Goal: Entertainment & Leisure: Consume media (video, audio)

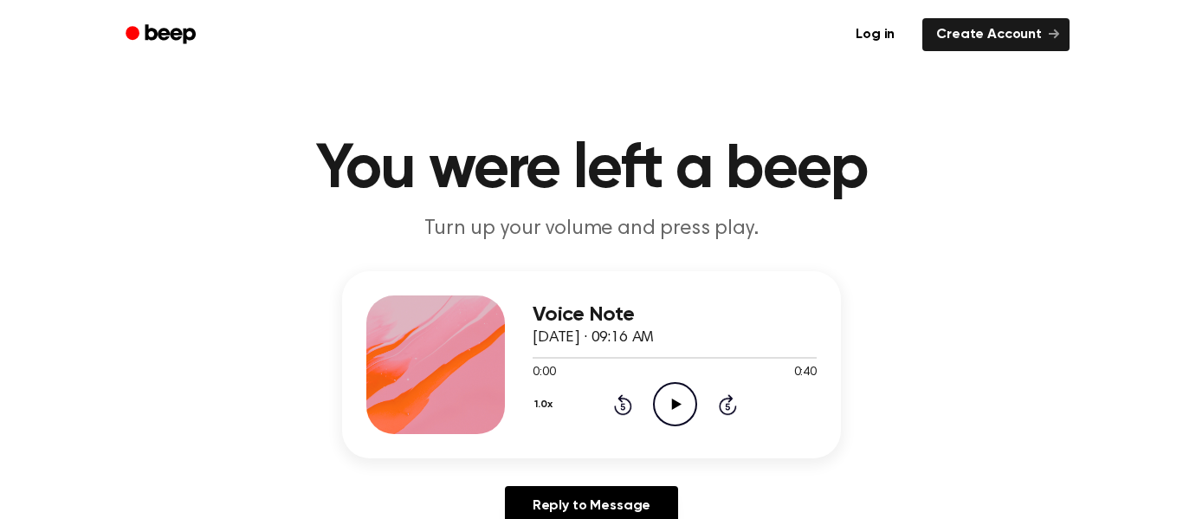
click at [667, 398] on icon "Play Audio" at bounding box center [675, 404] width 44 height 44
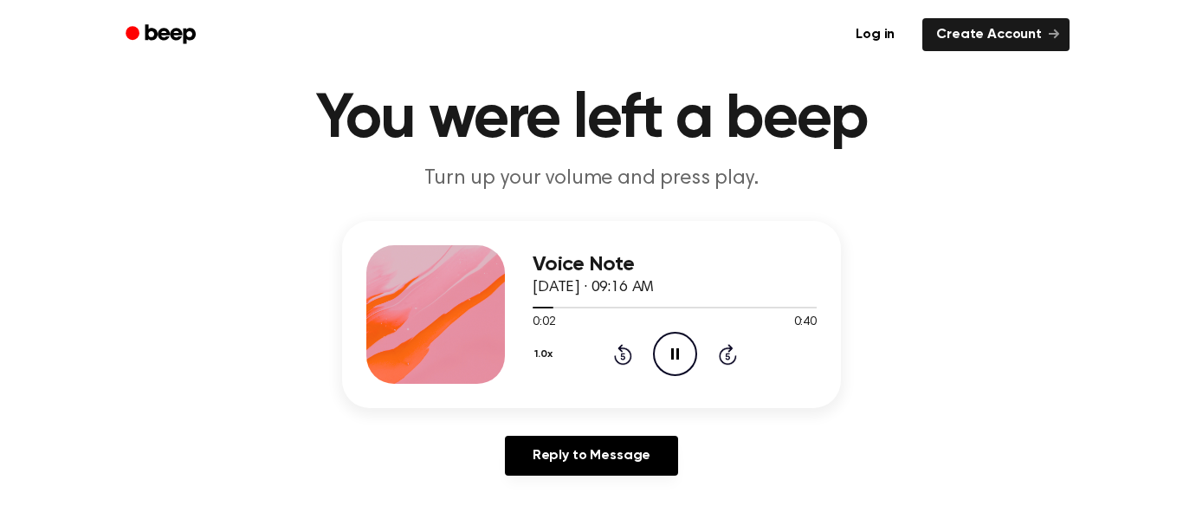
scroll to position [49, 0]
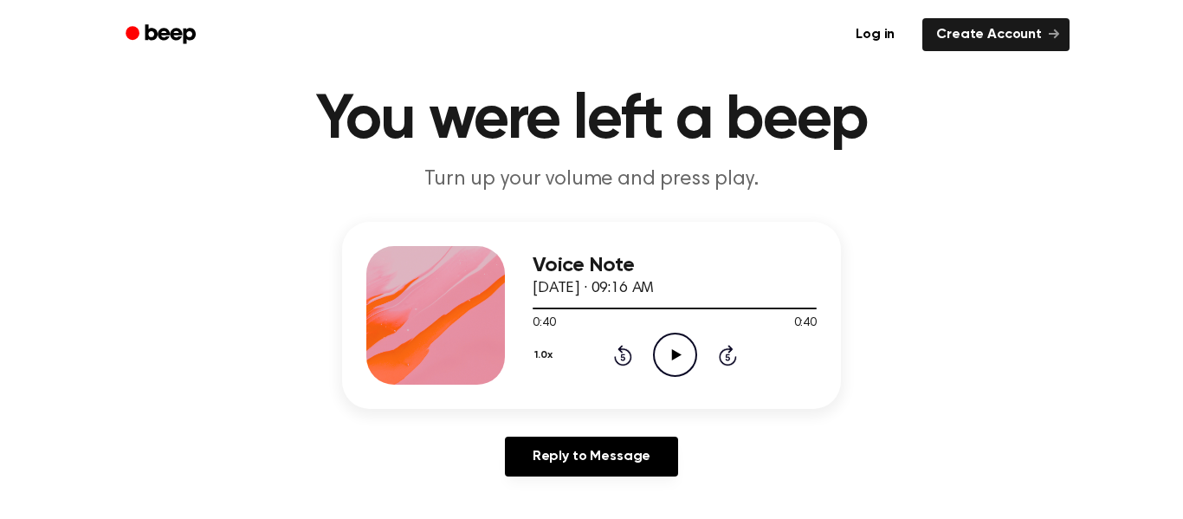
click at [636, 183] on p "Turn up your volume and press play." at bounding box center [591, 179] width 665 height 29
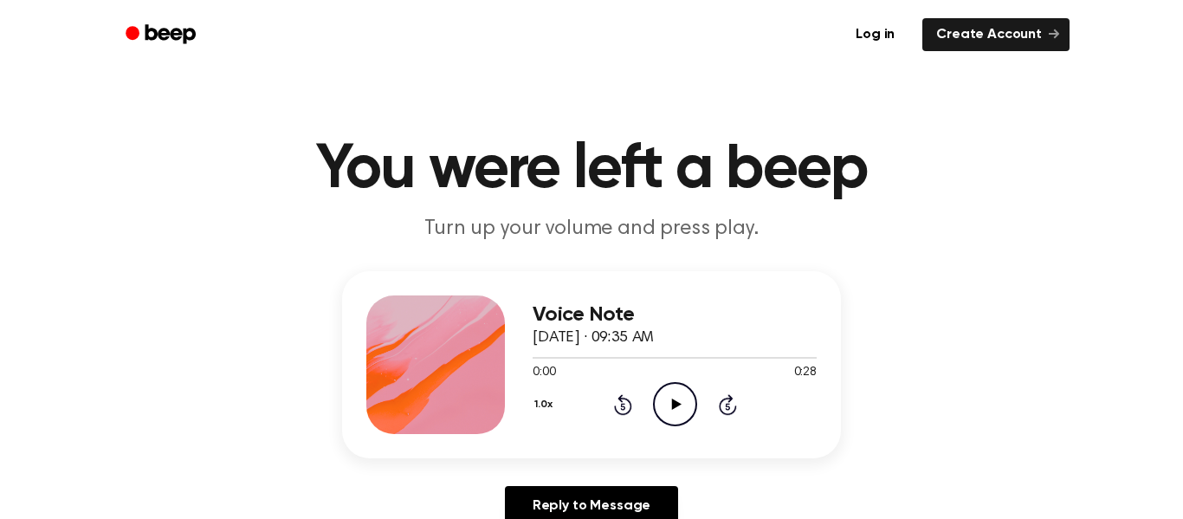
click at [674, 409] on icon "Play Audio" at bounding box center [675, 404] width 44 height 44
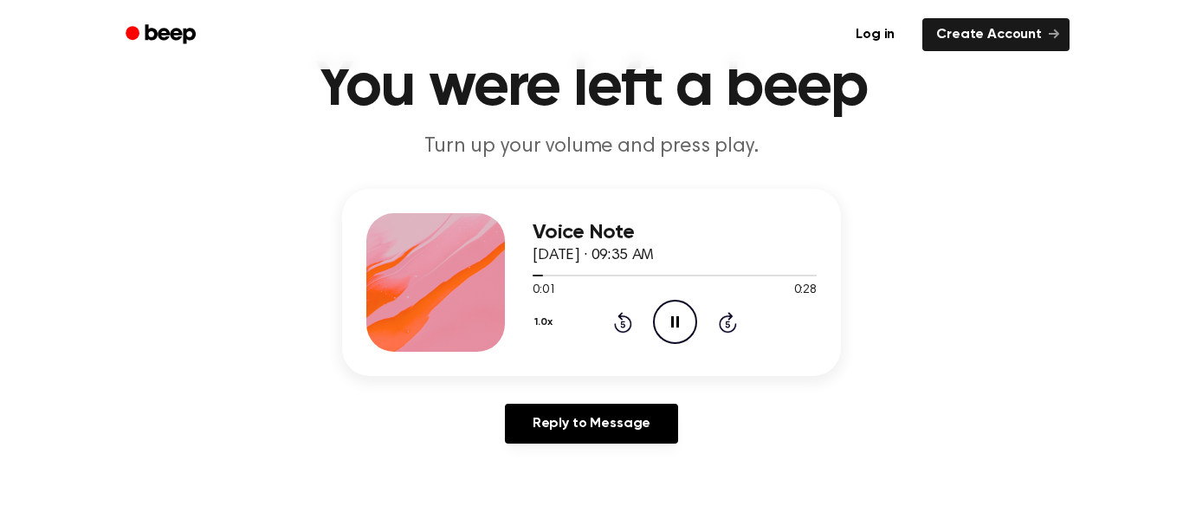
scroll to position [81, 0]
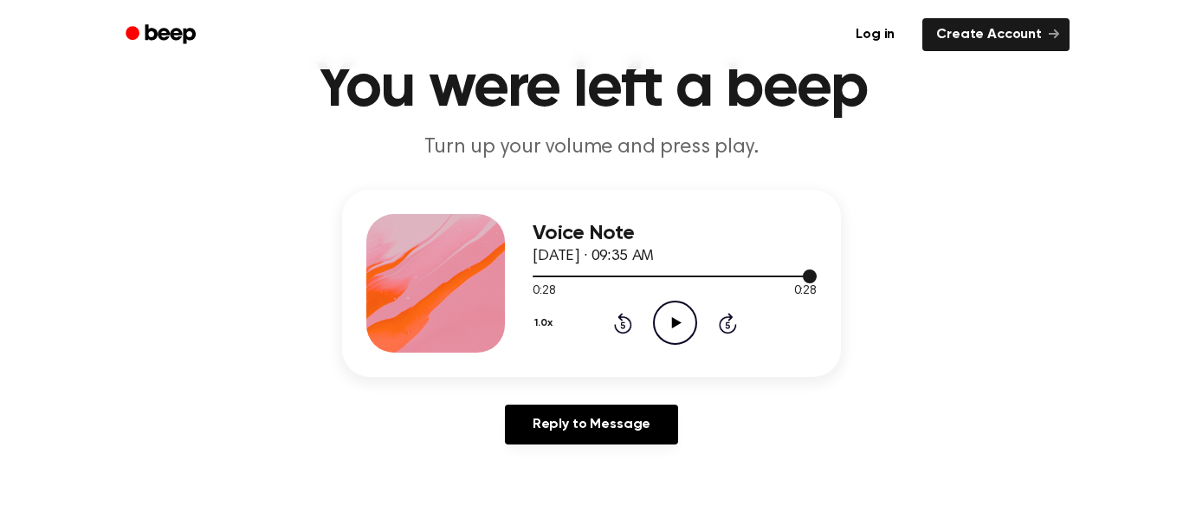
click at [534, 279] on div at bounding box center [675, 275] width 284 height 14
click at [677, 321] on icon at bounding box center [676, 322] width 10 height 11
click at [636, 328] on div "1.0x Rewind 5 seconds Pause Audio Skip 5 seconds" at bounding box center [675, 323] width 284 height 44
click at [623, 324] on icon "Rewind 5 seconds" at bounding box center [622, 323] width 19 height 23
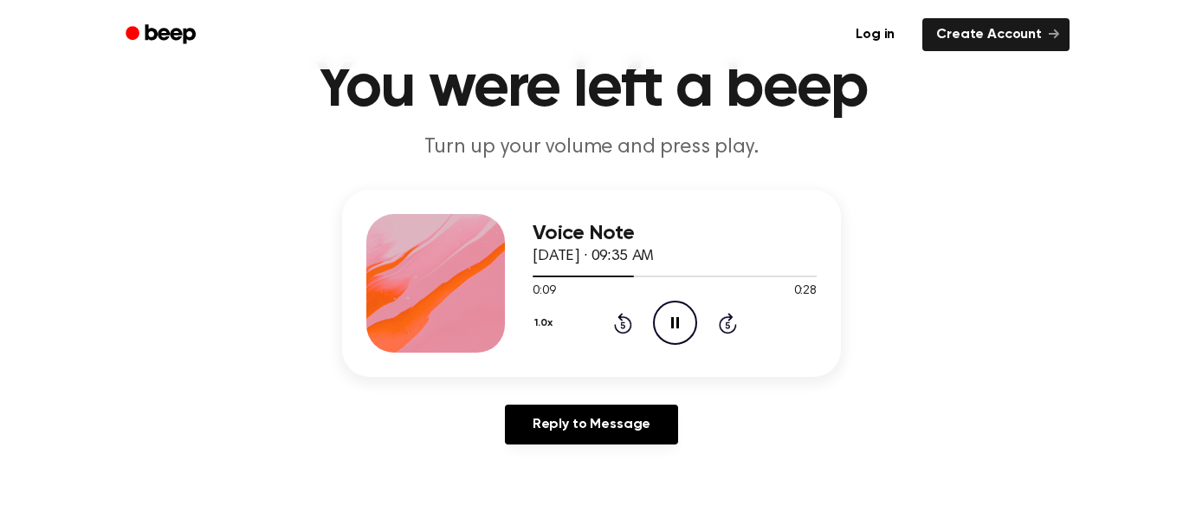
click at [623, 324] on icon "Rewind 5 seconds" at bounding box center [622, 323] width 19 height 23
click at [686, 317] on icon "Pause Audio" at bounding box center [675, 323] width 44 height 44
click at [686, 317] on icon "Play Audio" at bounding box center [675, 323] width 44 height 44
click at [624, 319] on icon at bounding box center [623, 323] width 18 height 21
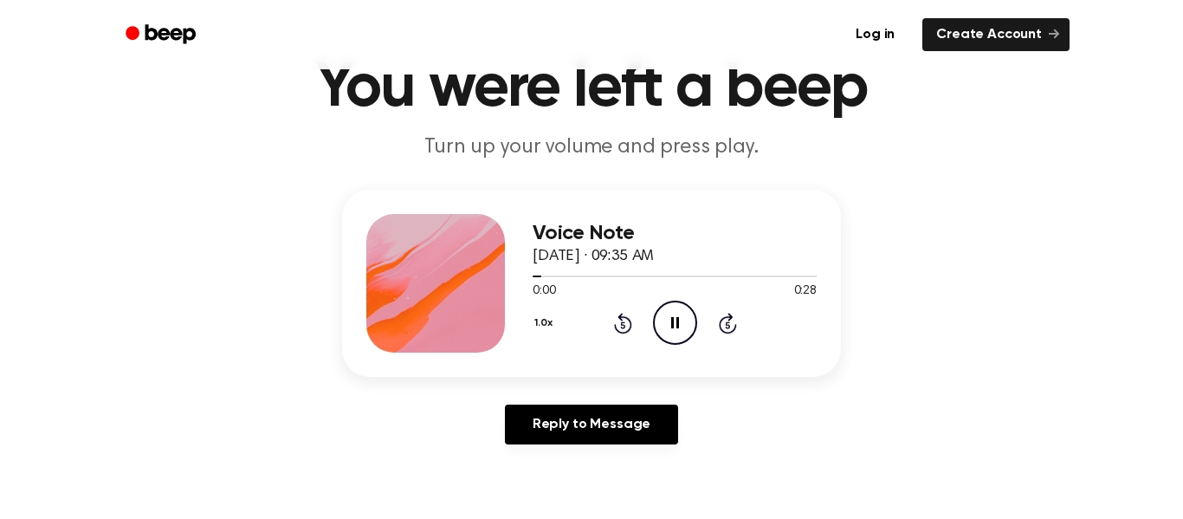
click at [588, 326] on div "1.0x Rewind 5 seconds Pause Audio Skip 5 seconds" at bounding box center [675, 323] width 284 height 44
click at [788, 256] on div "Voice Note October 3, 2023 · 09:35 AM" at bounding box center [675, 245] width 284 height 47
